Goal: Information Seeking & Learning: Learn about a topic

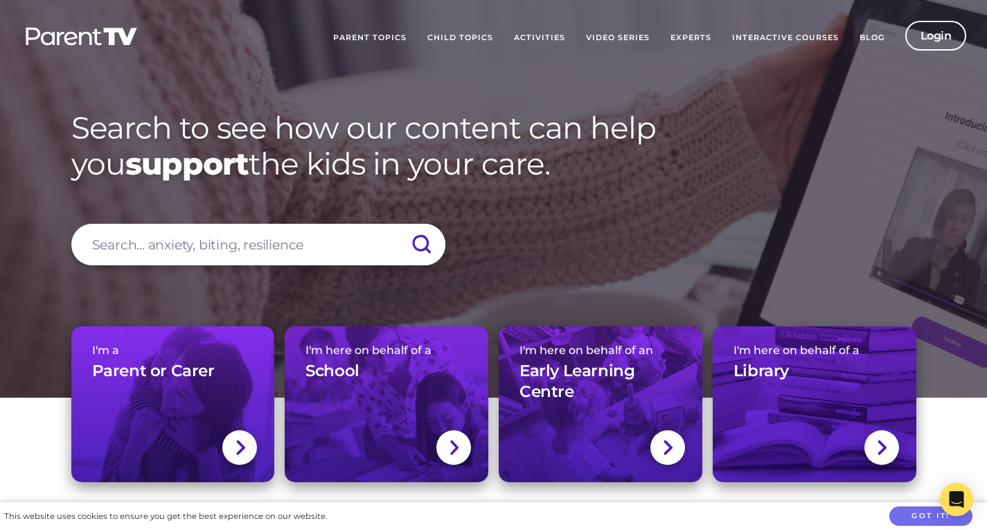
click at [231, 246] on input "search" at bounding box center [258, 245] width 374 height 42
type input "lactation"
click at [397, 224] on input "submit" at bounding box center [421, 245] width 48 height 42
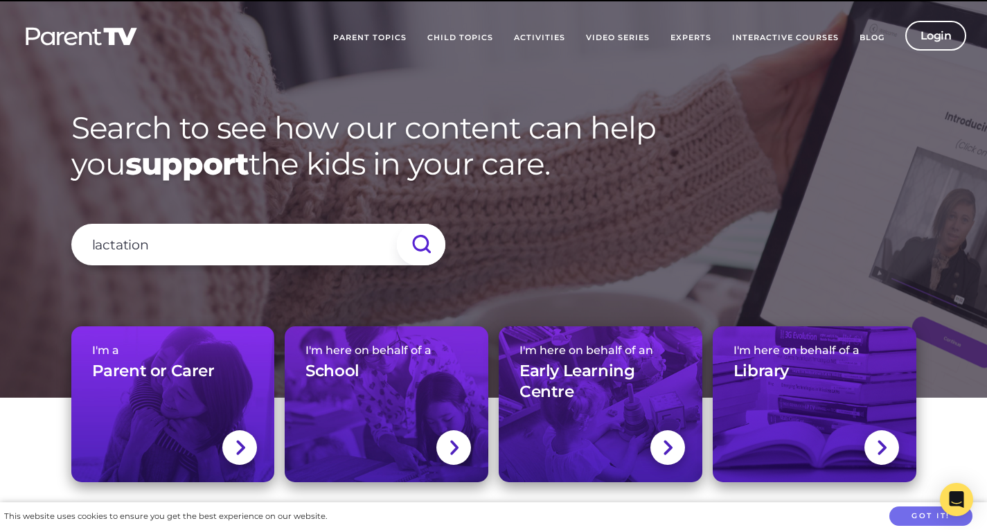
click at [419, 240] on input "submit" at bounding box center [421, 245] width 48 height 42
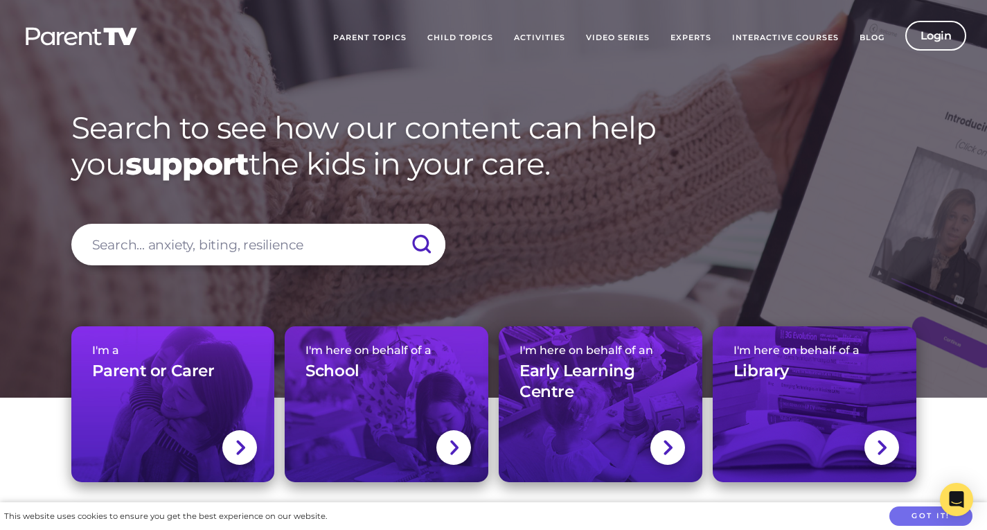
click at [237, 240] on input "search" at bounding box center [258, 245] width 374 height 42
type input "breastfeeding"
click at [397, 224] on input "submit" at bounding box center [421, 245] width 48 height 42
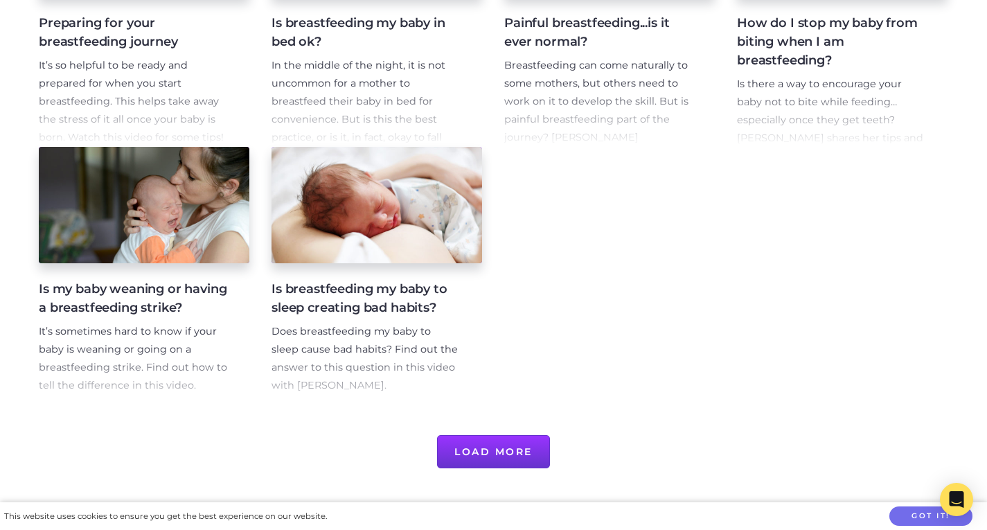
scroll to position [699, 0]
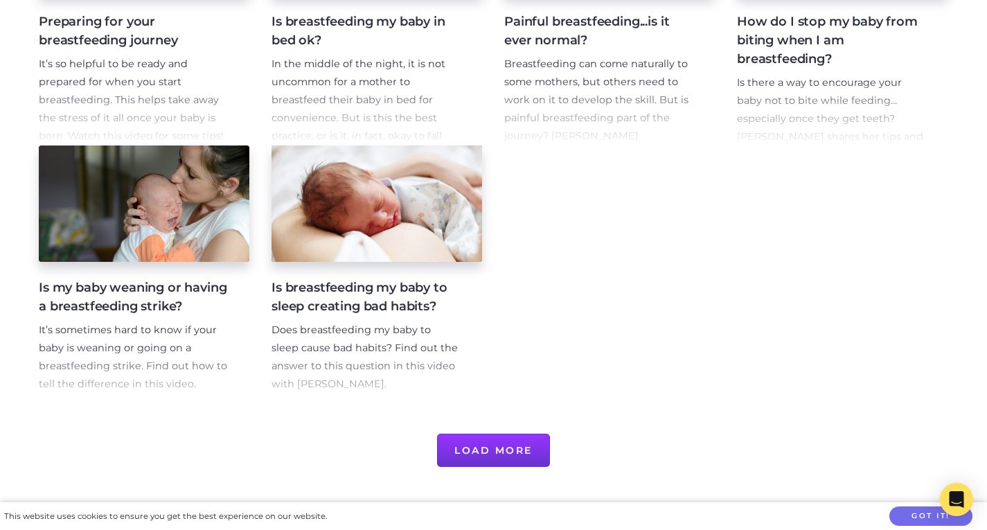
click at [485, 456] on button "Load More" at bounding box center [493, 450] width 113 height 33
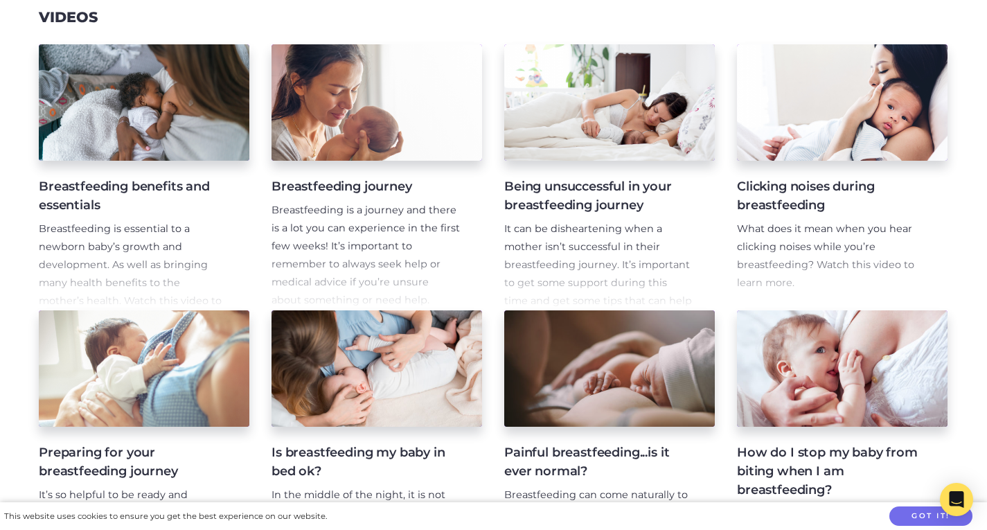
scroll to position [0, 0]
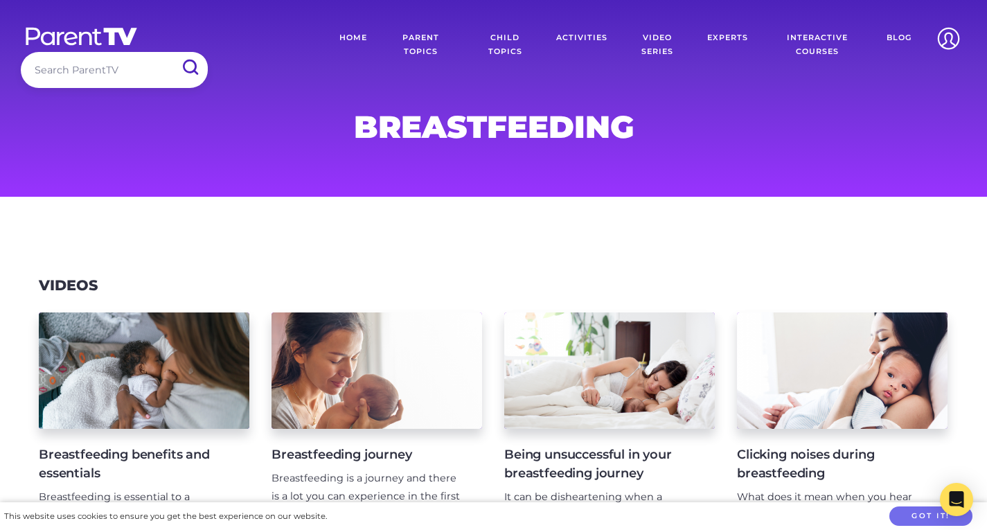
click at [118, 66] on input "search" at bounding box center [114, 69] width 187 height 35
type input "[MEDICAL_DATA]"
click at [172, 52] on input "submit" at bounding box center [190, 67] width 36 height 31
